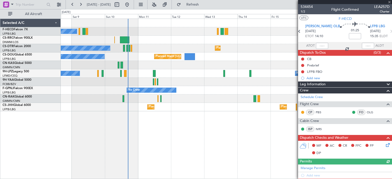
scroll to position [90, 0]
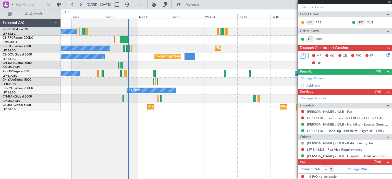
click at [158, 89] on div "No Crew No Crew No Crew" at bounding box center [226, 90] width 331 height 8
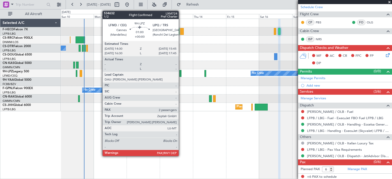
click at [181, 74] on div at bounding box center [180, 73] width 2 height 7
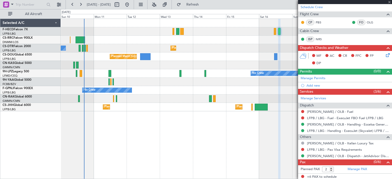
scroll to position [0, 0]
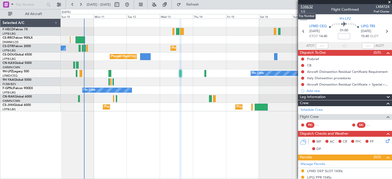
click at [308, 7] on span "534632" at bounding box center [307, 6] width 12 height 5
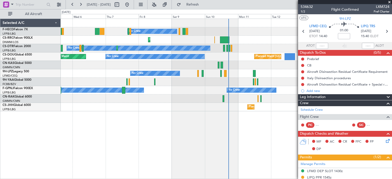
click at [235, 113] on div "No Crew Planned Maint Larnaca ([GEOGRAPHIC_DATA]) Planned Maint Sofia No Crew P…" at bounding box center [226, 99] width 331 height 161
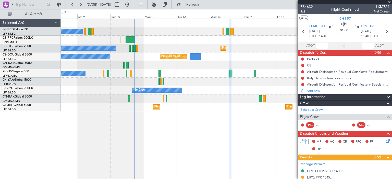
click at [132, 122] on div "No Crew Planned Maint [GEOGRAPHIC_DATA] ([GEOGRAPHIC_DATA]) Planned Maint Larna…" at bounding box center [226, 99] width 331 height 161
click at [389, 3] on span at bounding box center [389, 2] width 5 height 5
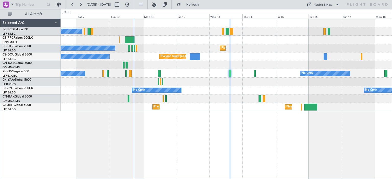
type input "0"
click at [80, 122] on div "No Crew Planned Maint [GEOGRAPHIC_DATA] ([GEOGRAPHIC_DATA]) Planned Maint Larna…" at bounding box center [226, 99] width 331 height 161
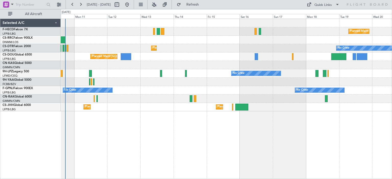
click at [205, 73] on div "No Crew No Crew" at bounding box center [226, 73] width 331 height 8
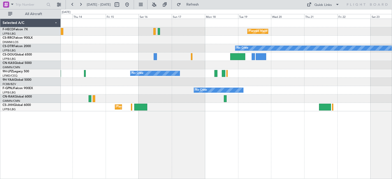
click at [181, 81] on div "Planned Maint [GEOGRAPHIC_DATA] ([GEOGRAPHIC_DATA]) Planned Maint [GEOGRAPHIC_D…" at bounding box center [226, 65] width 331 height 93
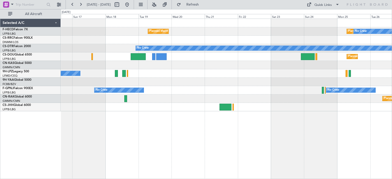
click at [216, 84] on div "Planned Maint [GEOGRAPHIC_DATA] ([GEOGRAPHIC_DATA]) Planned Maint [GEOGRAPHIC_D…" at bounding box center [226, 65] width 331 height 93
